Goal: Book appointment/travel/reservation

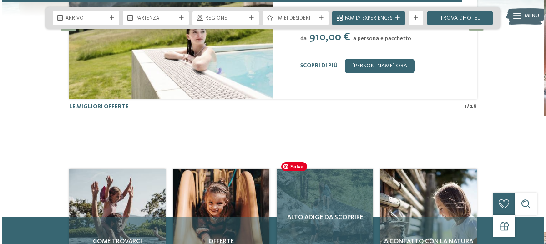
scroll to position [1886, 0]
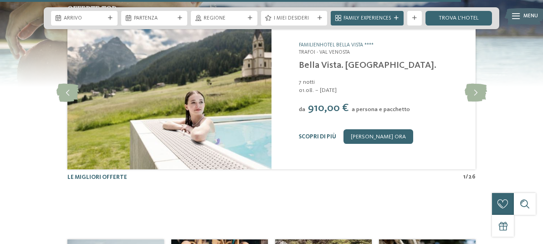
click at [329, 61] on link "Bella Vista. [GEOGRAPHIC_DATA]." at bounding box center [367, 65] width 137 height 9
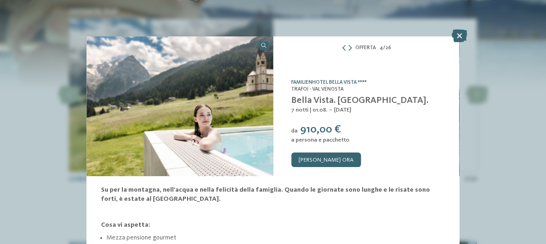
click at [294, 81] on link "Familienhotel Bella Vista ****" at bounding box center [329, 82] width 76 height 5
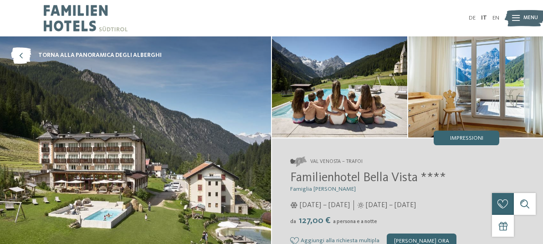
drag, startPoint x: 312, startPoint y: 160, endPoint x: 359, endPoint y: 162, distance: 47.4
click at [359, 162] on span "Val Venosta – Trafoi" at bounding box center [336, 161] width 52 height 7
drag, startPoint x: 363, startPoint y: 160, endPoint x: 356, endPoint y: 160, distance: 7.3
click at [356, 160] on address "Val Venosta – Trafoi" at bounding box center [394, 162] width 209 height 10
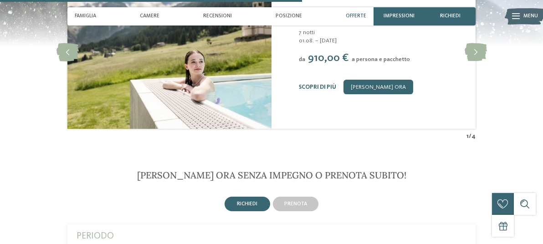
scroll to position [1346, 0]
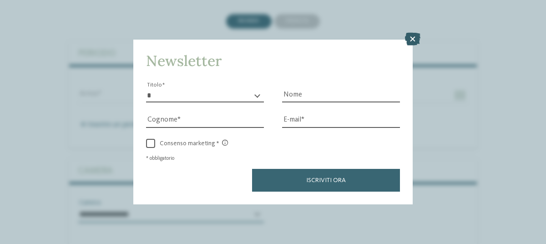
click at [416, 37] on icon at bounding box center [412, 39] width 15 height 13
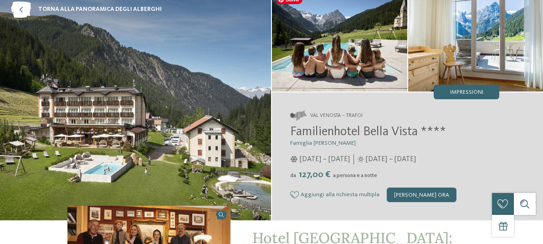
scroll to position [0, 0]
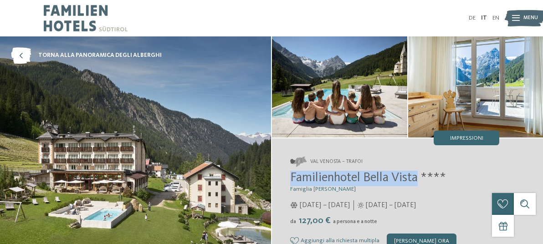
drag, startPoint x: 292, startPoint y: 177, endPoint x: 417, endPoint y: 178, distance: 125.2
click at [417, 178] on span "Familienhotel Bella Vista ****" at bounding box center [368, 178] width 156 height 13
copy span "Familienhotel Bella Vista"
